Goal: Register for event/course

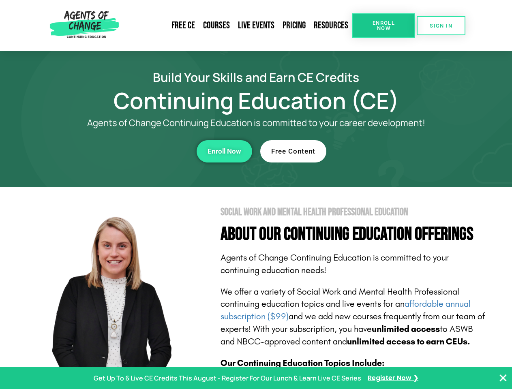
click at [256, 194] on section "Social Work and Mental Health Professional Education About Our Continuing Educa…" at bounding box center [256, 357] width 512 height 340
click at [383, 26] on span "Enroll Now" at bounding box center [383, 25] width 37 height 11
click at [441, 26] on span "SIGN IN" at bounding box center [440, 25] width 23 height 5
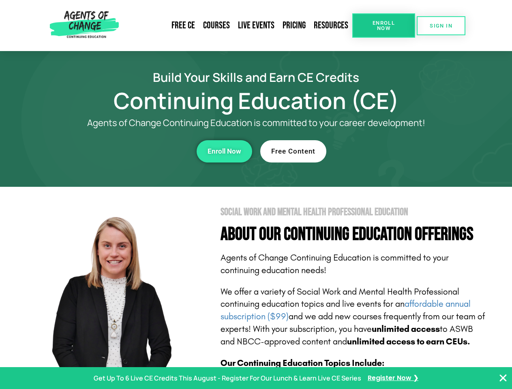
click at [141, 151] on div "Enroll Now" at bounding box center [140, 151] width 223 height 22
click at [224, 151] on span "Enroll Now" at bounding box center [224, 151] width 34 height 7
click at [371, 151] on div "Free Content" at bounding box center [371, 151] width 223 height 22
